Goal: Task Accomplishment & Management: Manage account settings

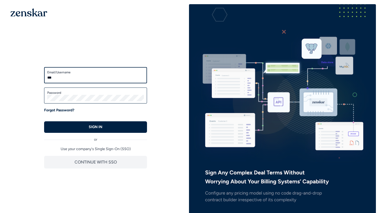
type input "**********"
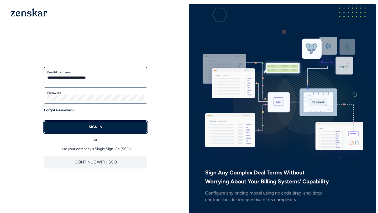
click at [130, 123] on button "SIGN IN" at bounding box center [95, 128] width 103 height 12
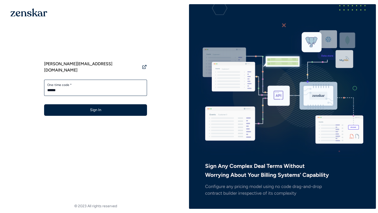
type input "******"
click at [44, 104] on button "Sign In" at bounding box center [95, 110] width 103 height 12
